Goal: Information Seeking & Learning: Learn about a topic

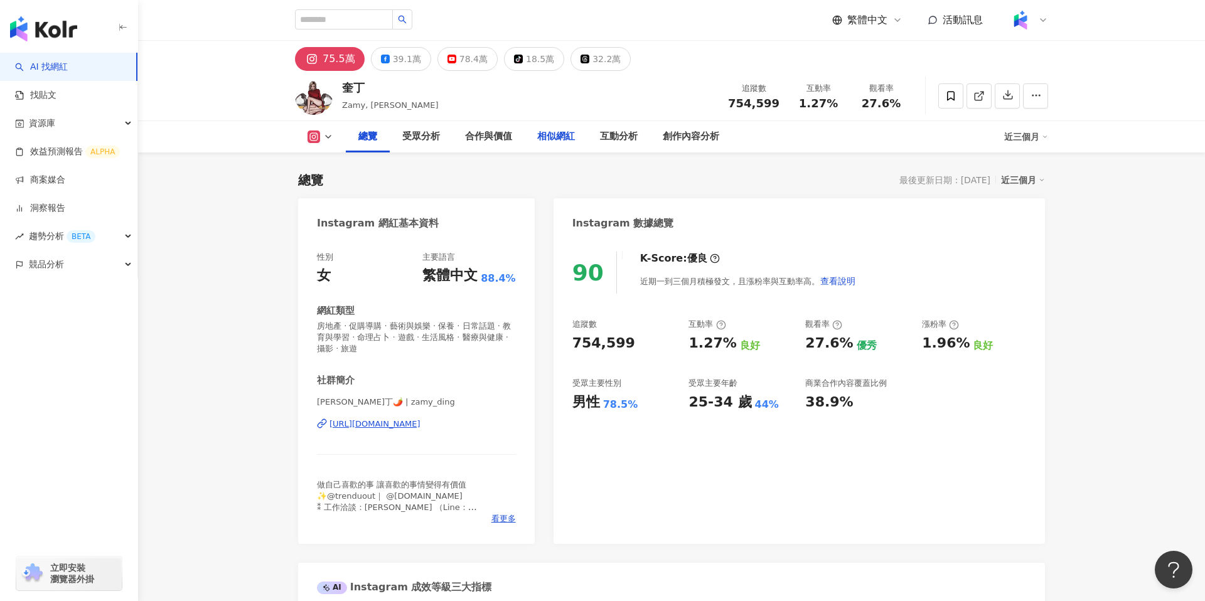
click at [570, 138] on div "相似網紅" at bounding box center [556, 136] width 38 height 15
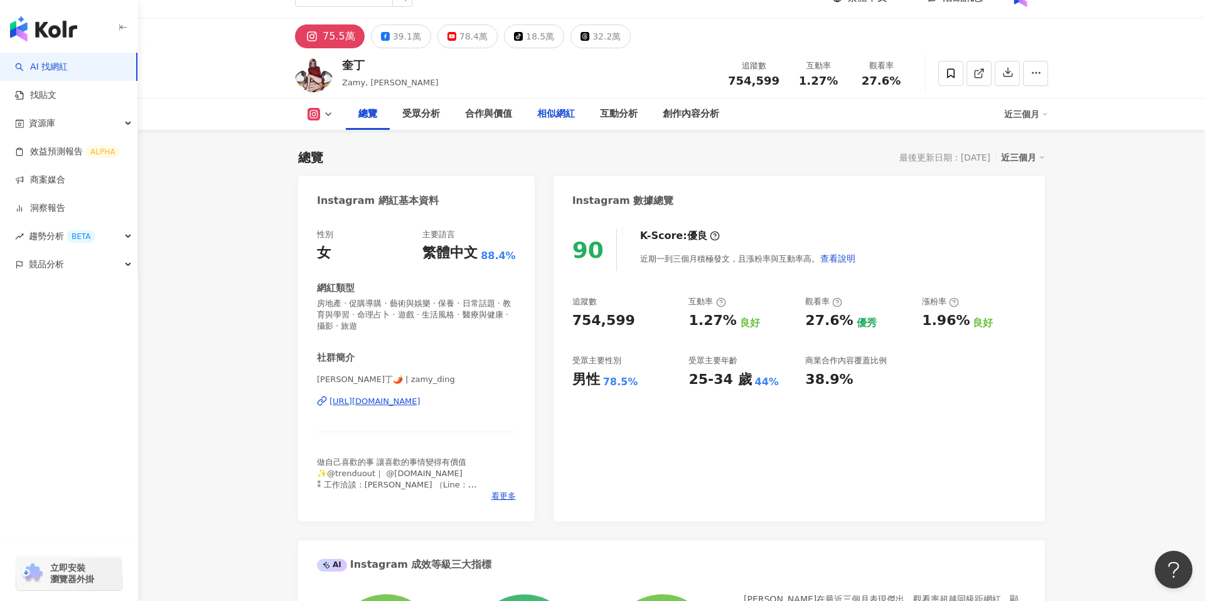
click at [564, 110] on div "相似網紅" at bounding box center [556, 114] width 38 height 15
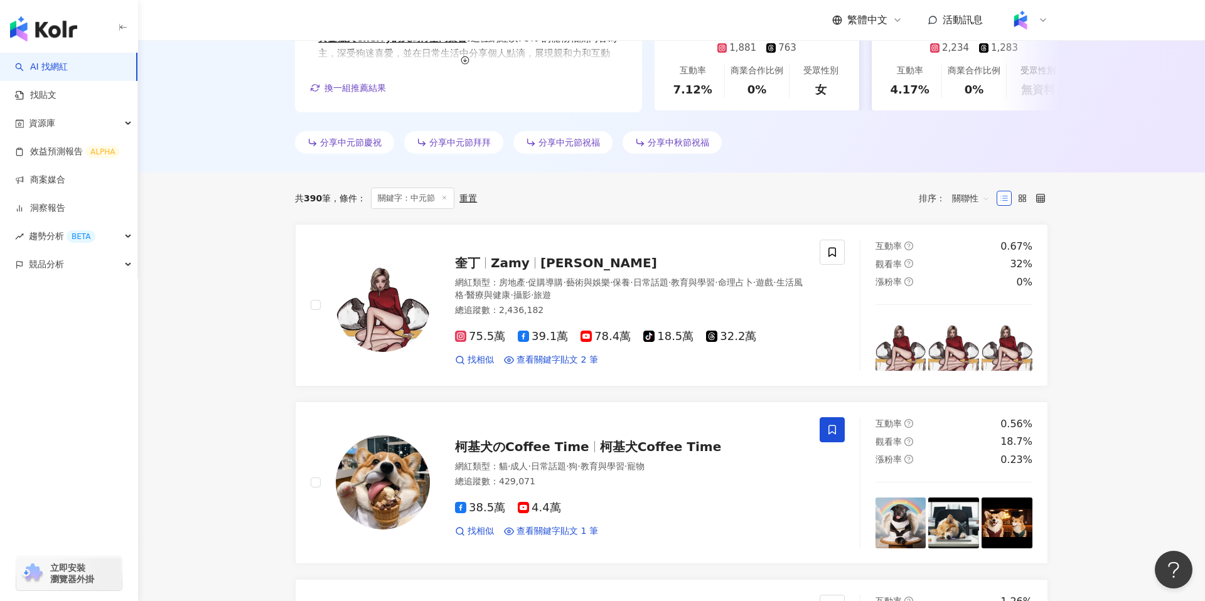
click at [65, 61] on link "AI 找網紅" at bounding box center [41, 67] width 53 height 13
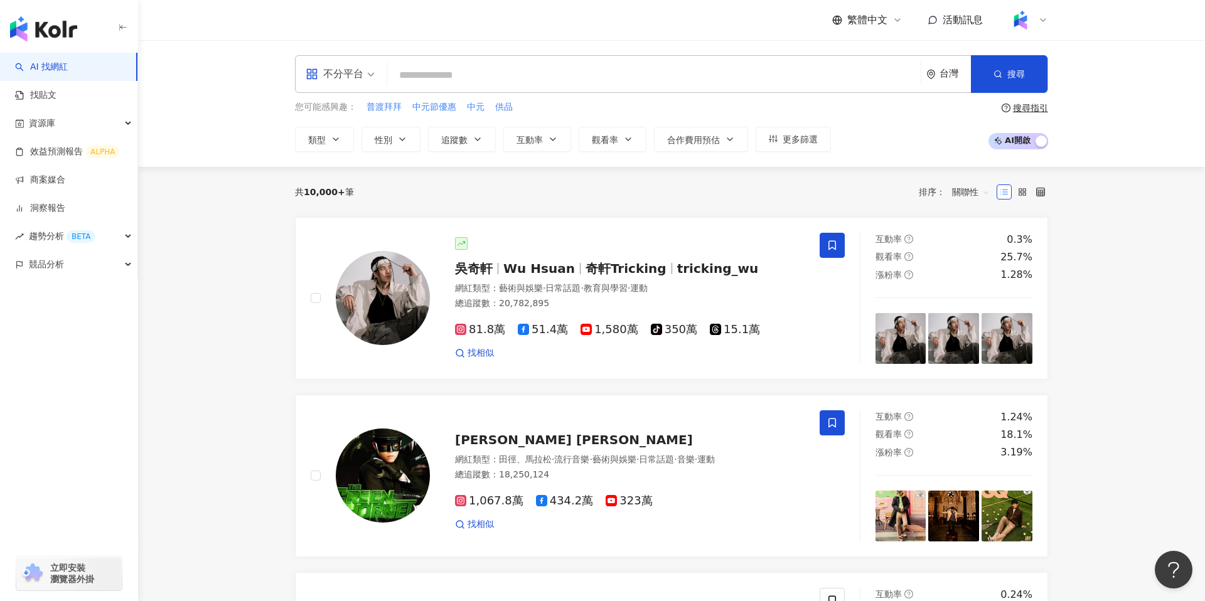
click at [33, 398] on div "AI 找網紅 找貼文 資源庫 效益預測報告 ALPHA 商案媒合 洞察報告 趨勢分析 BETA 競品分析 立即安裝 瀏覽器外掛" at bounding box center [69, 327] width 138 height 548
